Goal: Find specific page/section: Find specific page/section

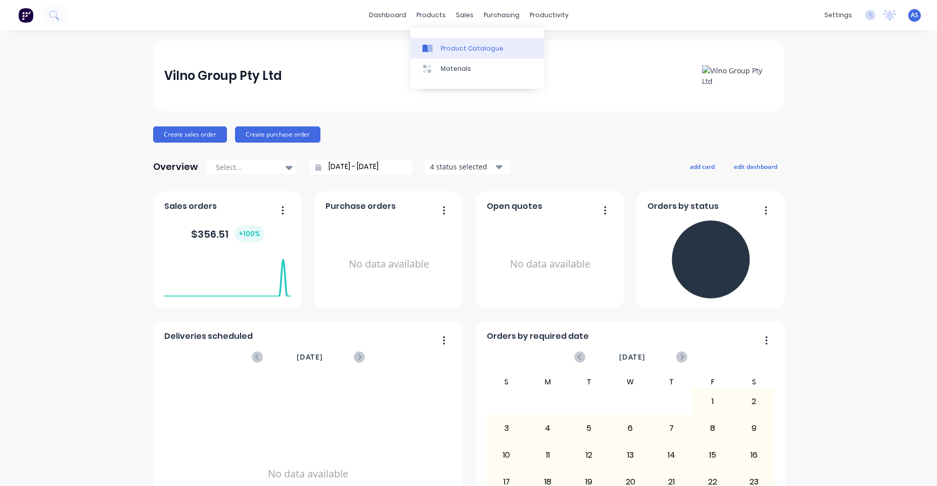
click at [437, 49] on div at bounding box center [430, 48] width 15 height 9
